Goal: Obtain resource: Download file/media

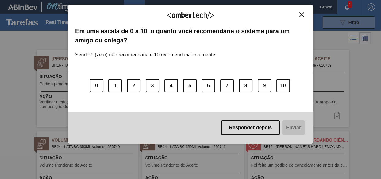
click at [302, 17] on div "Agradecemos seu feedback!" at bounding box center [190, 19] width 231 height 14
click at [300, 15] on img "Close" at bounding box center [301, 14] width 5 height 5
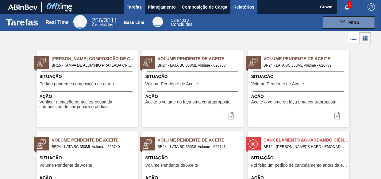
click at [242, 2] on button "Relatórios" at bounding box center [243, 7] width 27 height 14
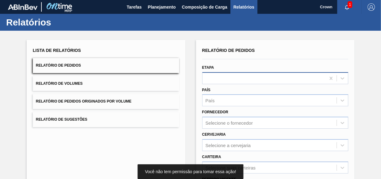
click at [243, 76] on div at bounding box center [263, 78] width 123 height 9
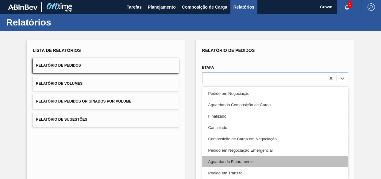
click at [253, 164] on div "Aguardando Faturamento" at bounding box center [275, 161] width 146 height 11
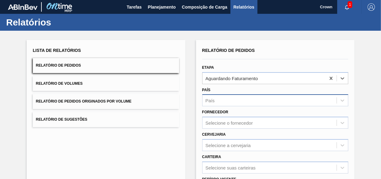
click at [262, 100] on div "País" at bounding box center [269, 100] width 134 height 9
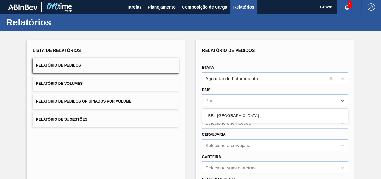
click at [175, 100] on button "Relatório de Pedidos Originados por Volume" at bounding box center [106, 101] width 146 height 15
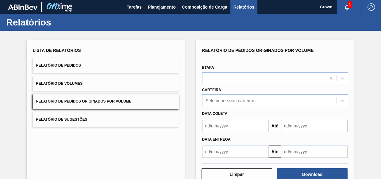
click at [121, 55] on div "Lista de Relatórios Relatório de Pedidos Relatório de Volumes Relatório de Pedi…" at bounding box center [106, 86] width 146 height 81
click at [118, 67] on button "Relatório de Pedidos" at bounding box center [106, 65] width 146 height 15
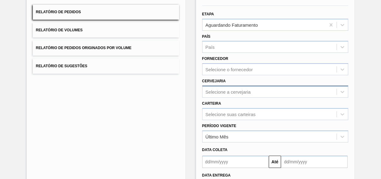
scroll to position [55, 0]
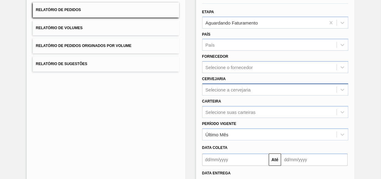
click at [235, 93] on div "Selecione a cervejaria" at bounding box center [275, 89] width 146 height 12
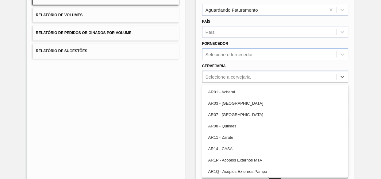
click at [229, 71] on div "Selecione a cervejaria" at bounding box center [275, 77] width 146 height 12
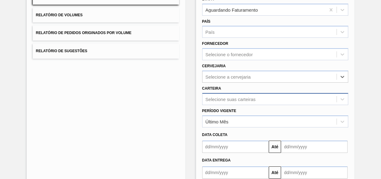
click at [239, 98] on div "Selecione suas carteiras" at bounding box center [275, 99] width 146 height 12
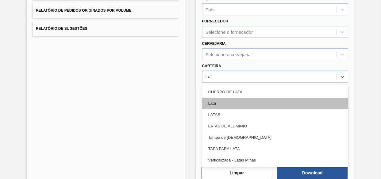
type input "Lata"
click at [253, 104] on div "Lata" at bounding box center [275, 103] width 146 height 11
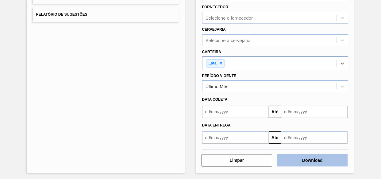
scroll to position [106, 0]
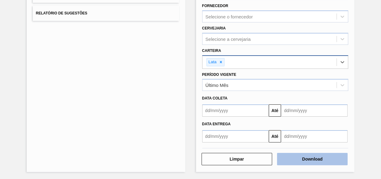
click at [306, 159] on button "Download" at bounding box center [312, 159] width 71 height 12
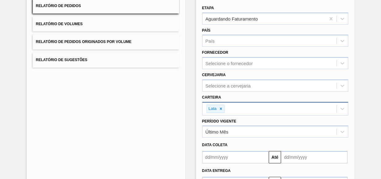
scroll to position [0, 0]
